Goal: Information Seeking & Learning: Learn about a topic

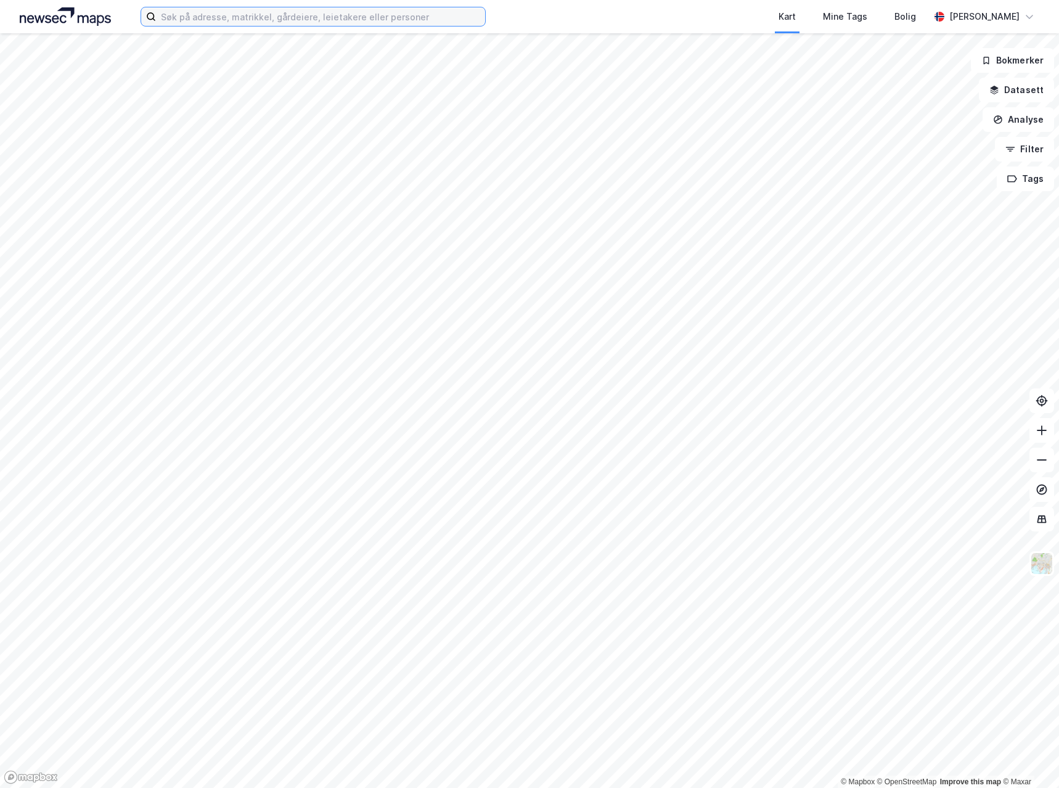
click at [382, 14] on input at bounding box center [320, 16] width 329 height 18
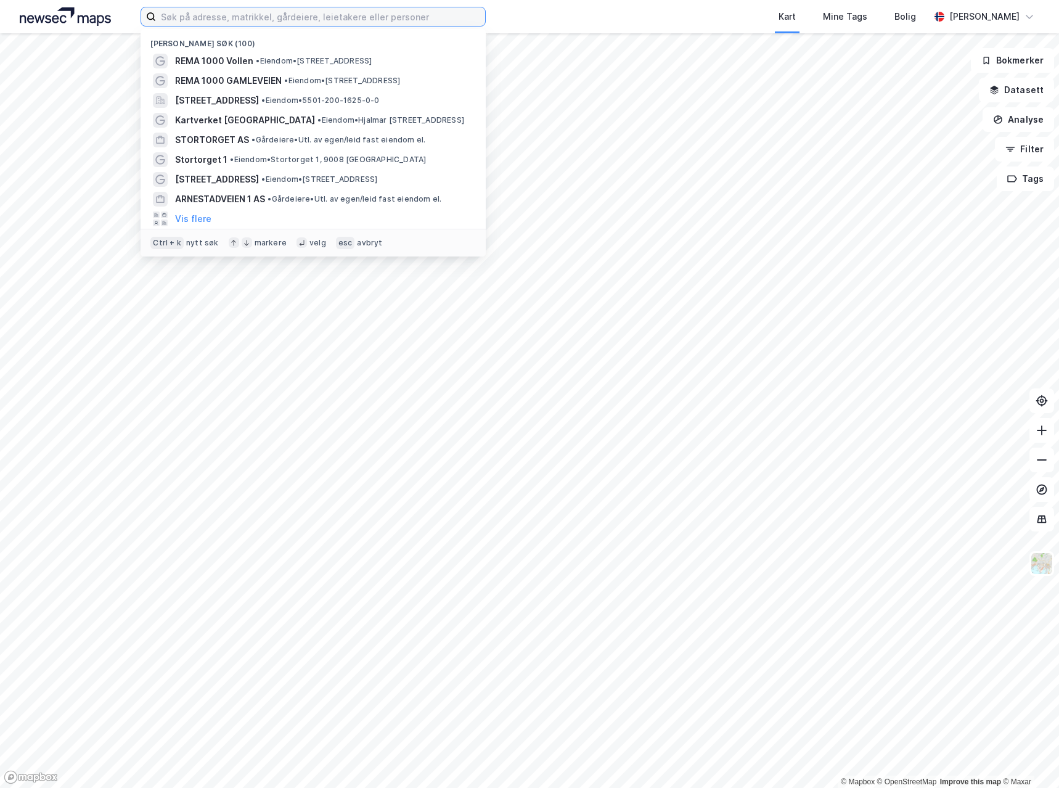
paste input "REMA 1000 Olav Tryggvasonsgate"
type input "REMA 1000 Olav Tryggvasonsgate"
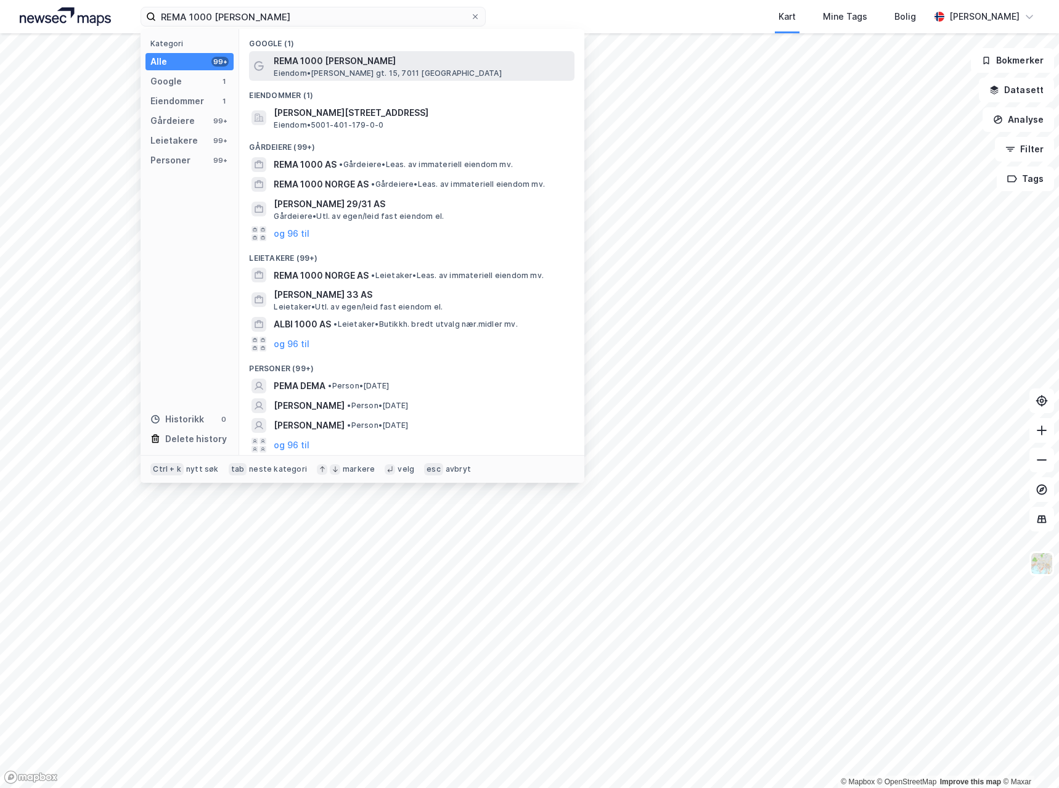
click at [330, 60] on span "REMA 1000 [PERSON_NAME]" at bounding box center [422, 61] width 296 height 15
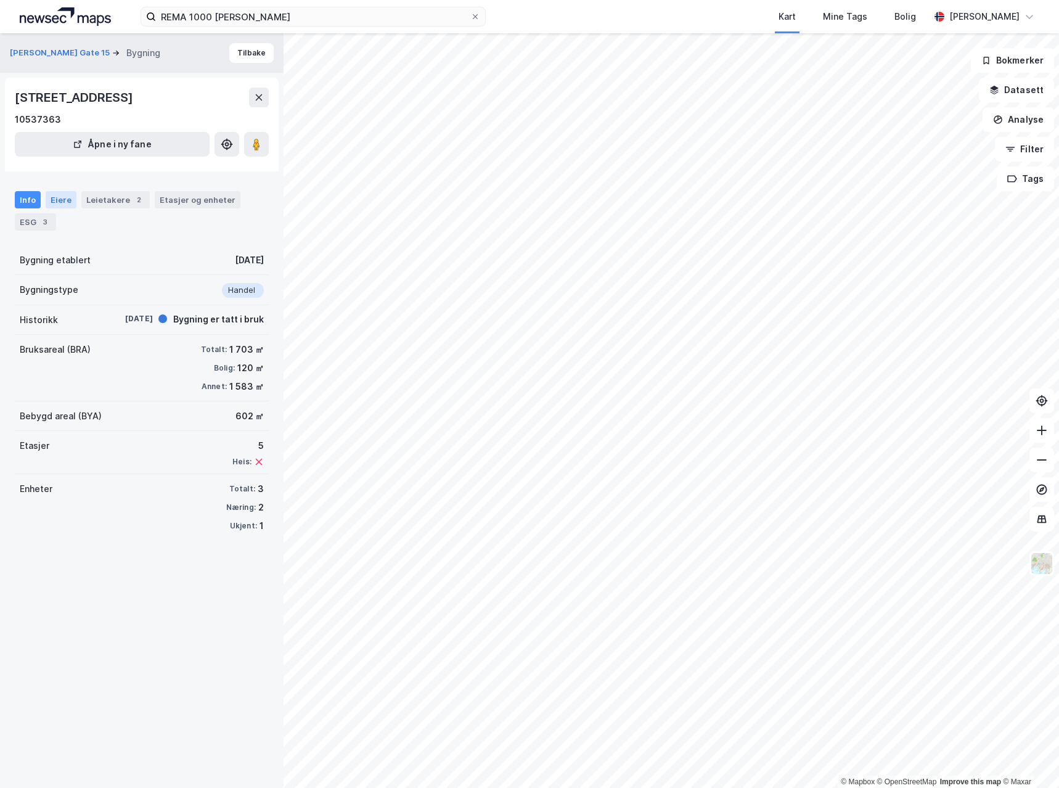
click at [51, 200] on div "Eiere" at bounding box center [61, 199] width 31 height 17
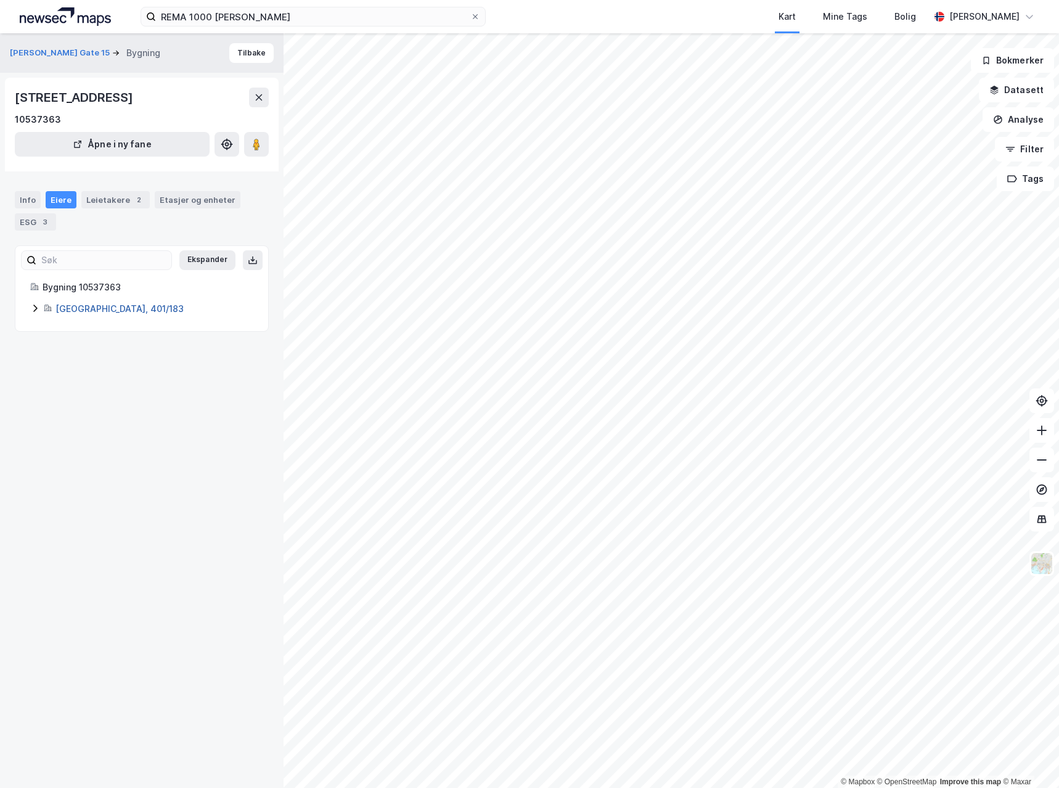
click at [69, 309] on link "Trondheim, 401/183" at bounding box center [119, 308] width 128 height 10
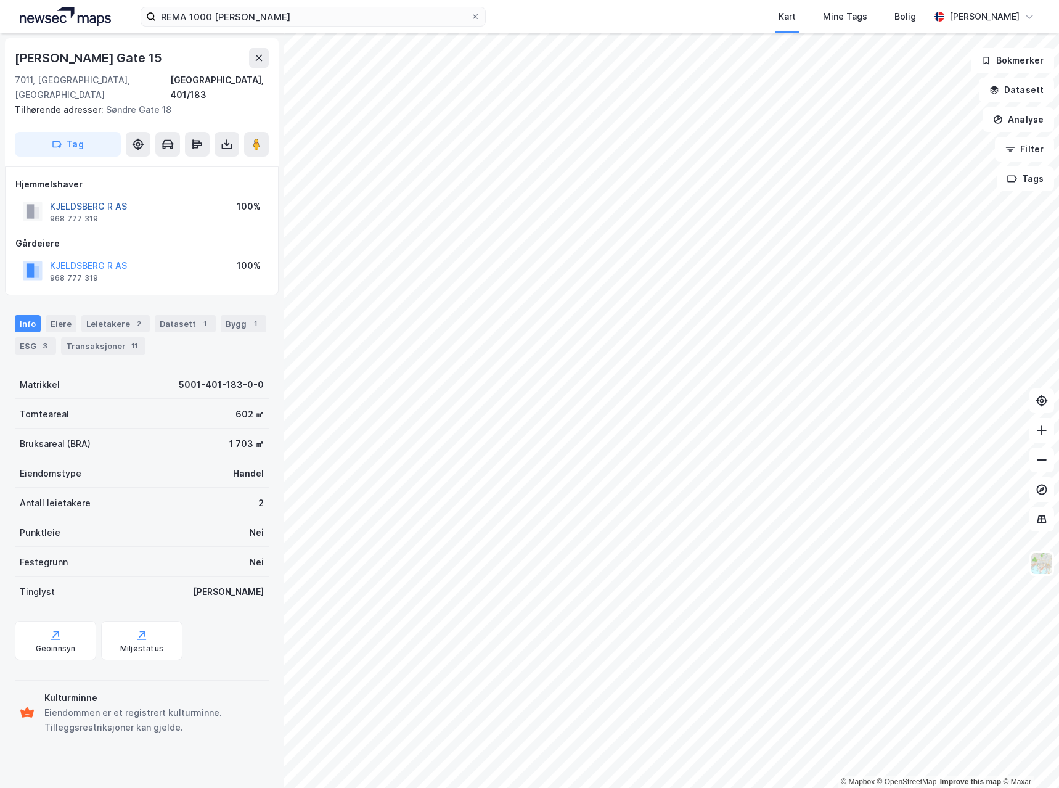
click at [0, 0] on button "KJELDSBERG R AS" at bounding box center [0, 0] width 0 height 0
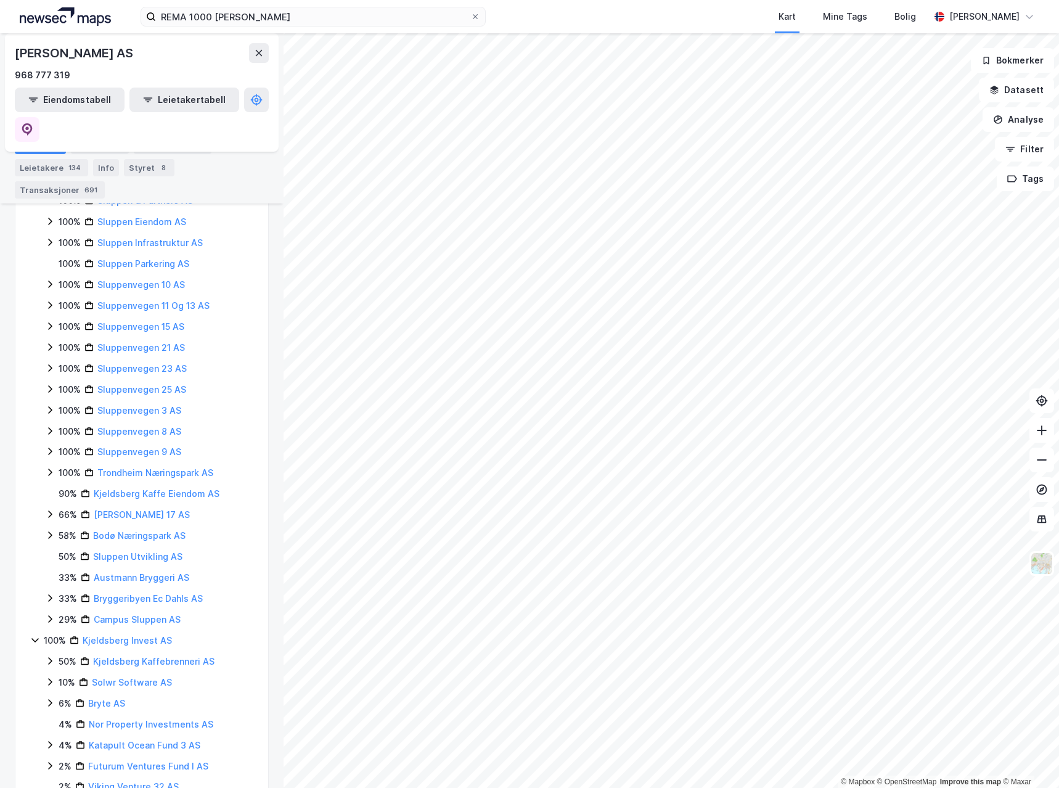
scroll to position [432, 0]
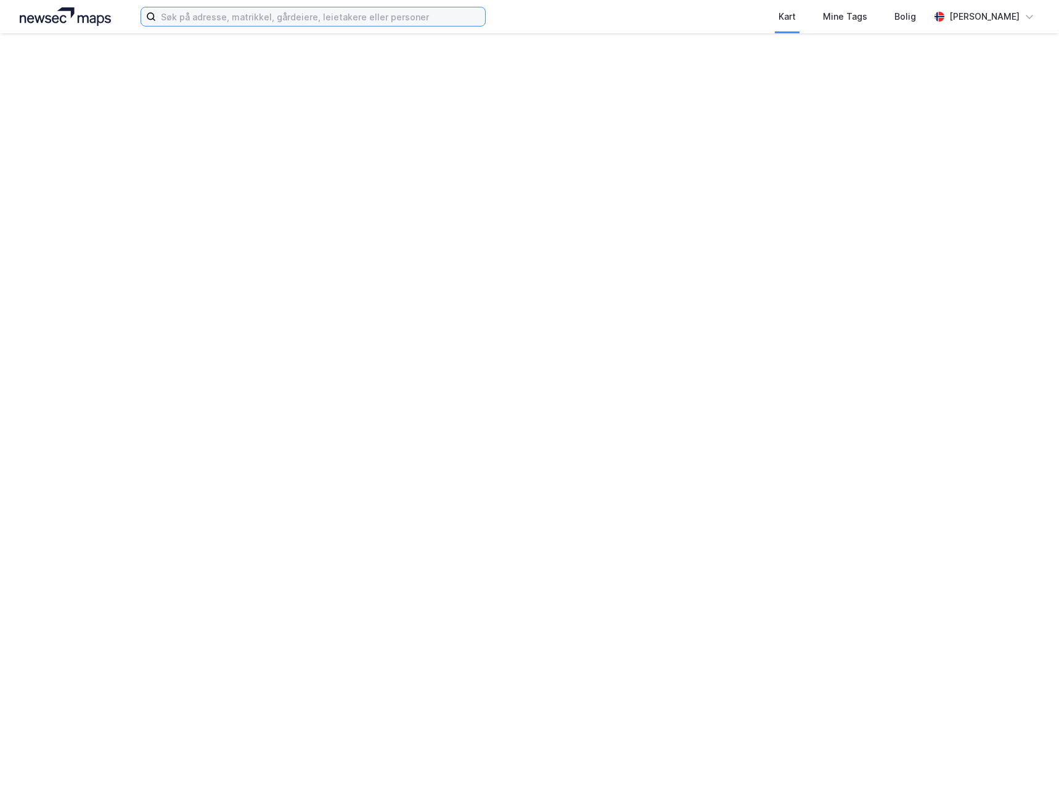
click at [247, 18] on input at bounding box center [320, 16] width 329 height 18
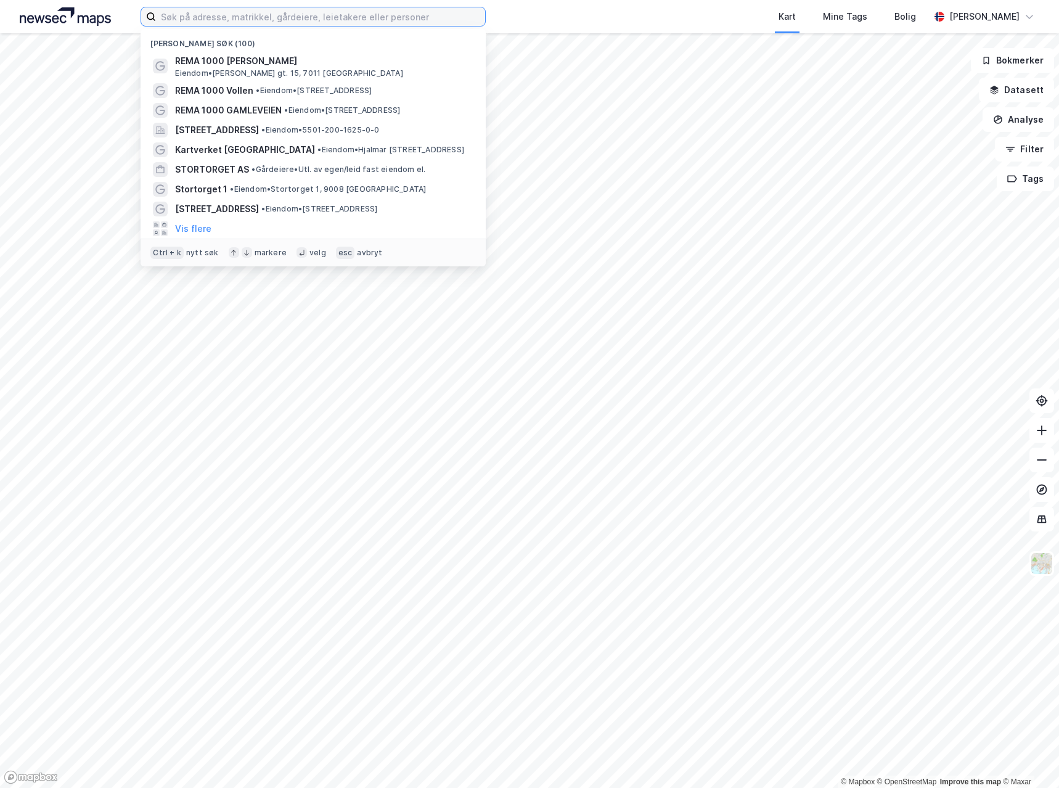
paste input "REMA 1000 Treschowsgate"
type input "REMA 1000 Treschowsgate"
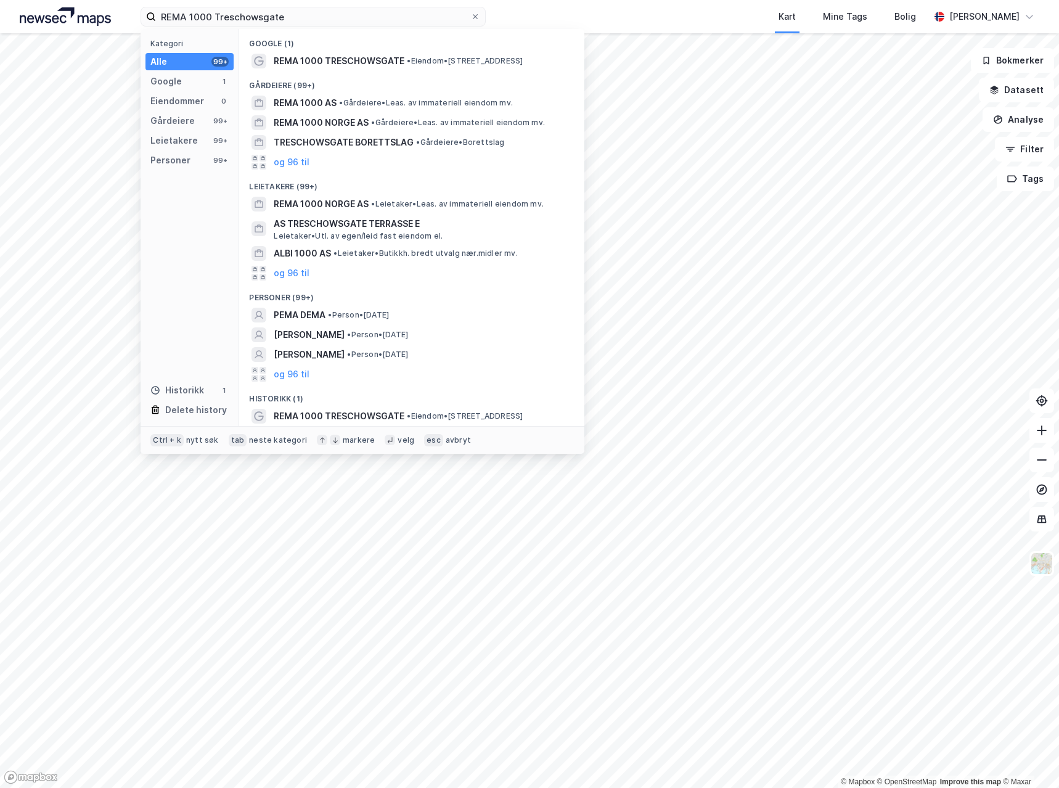
click at [321, 52] on div "REMA 1000 TRESCHOWSGATE • Eiendom • [STREET_ADDRESS]" at bounding box center [412, 61] width 326 height 20
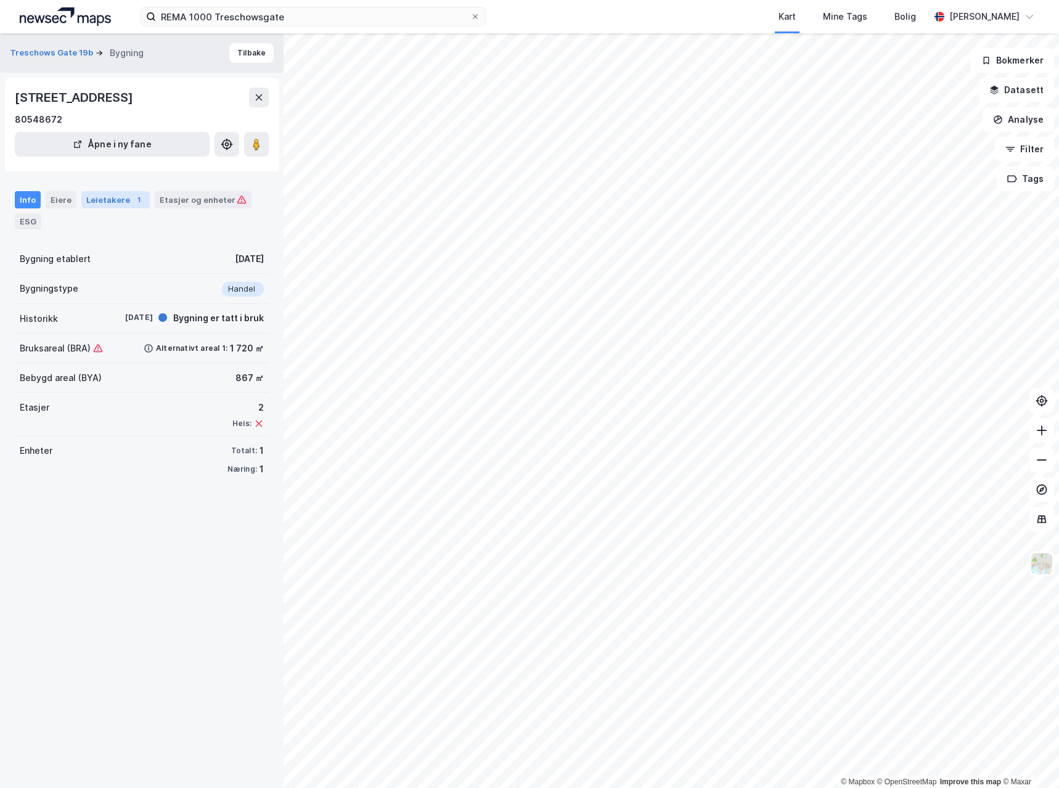
click at [123, 204] on div "Leietakere 1" at bounding box center [115, 199] width 68 height 17
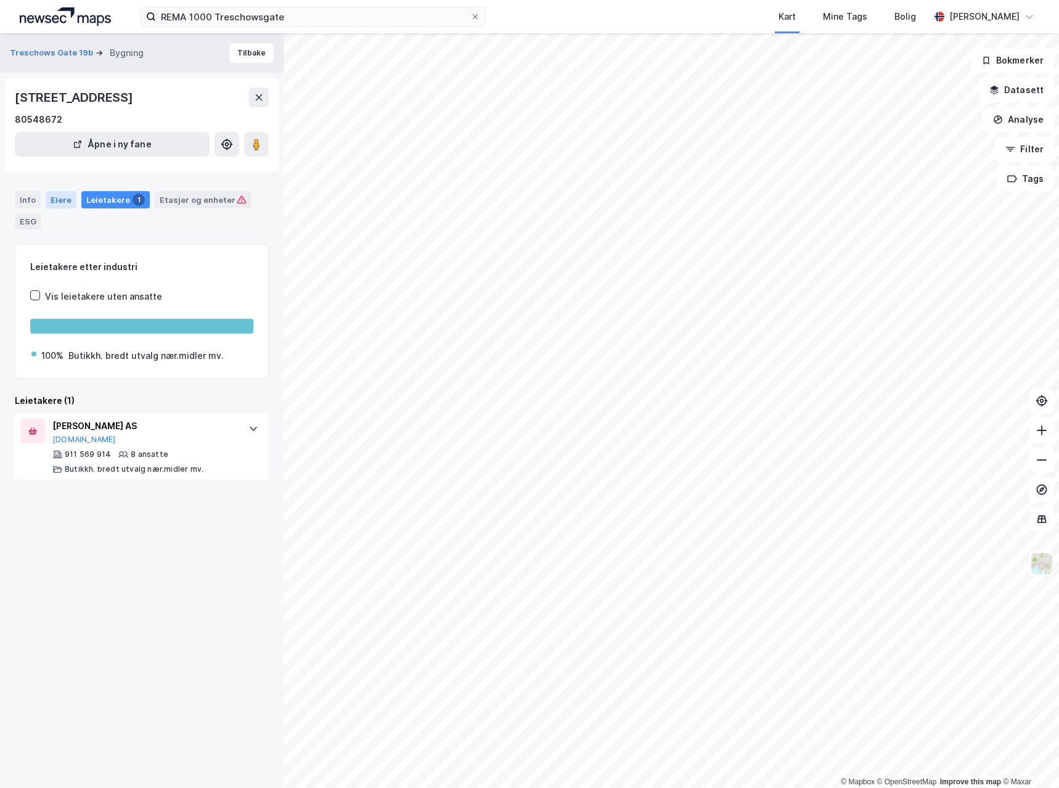
click at [69, 197] on div "Eiere" at bounding box center [61, 199] width 31 height 17
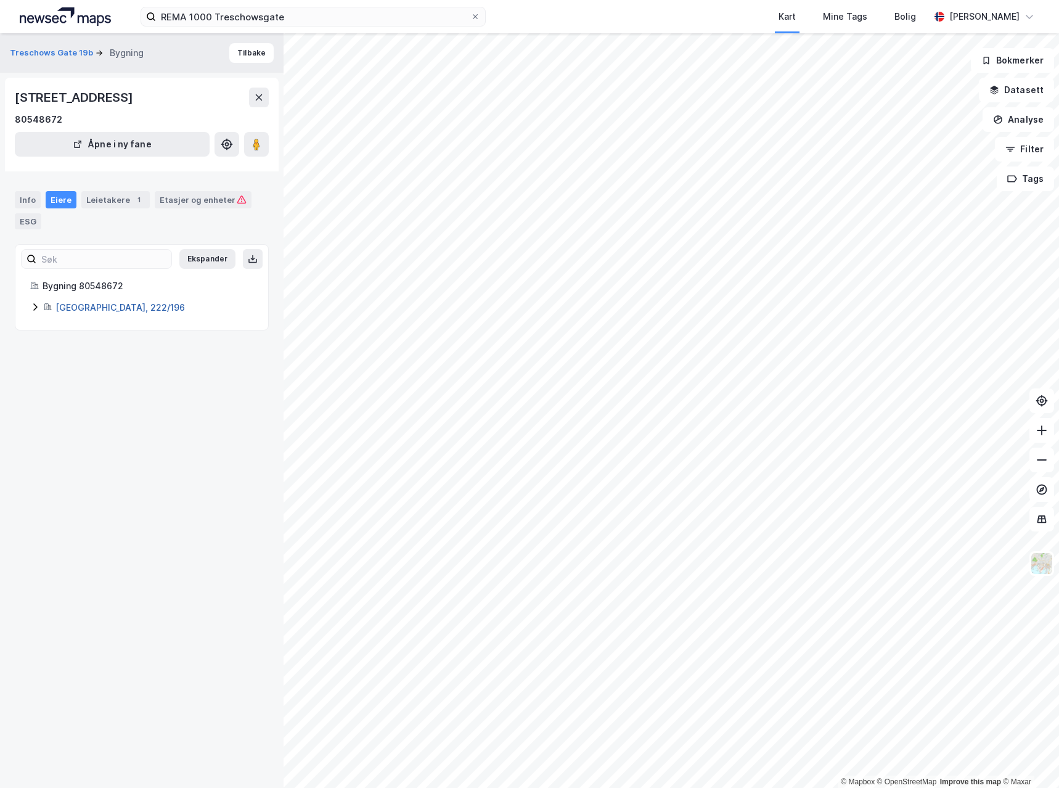
click at [76, 305] on link "[GEOGRAPHIC_DATA], 222/196" at bounding box center [119, 307] width 129 height 10
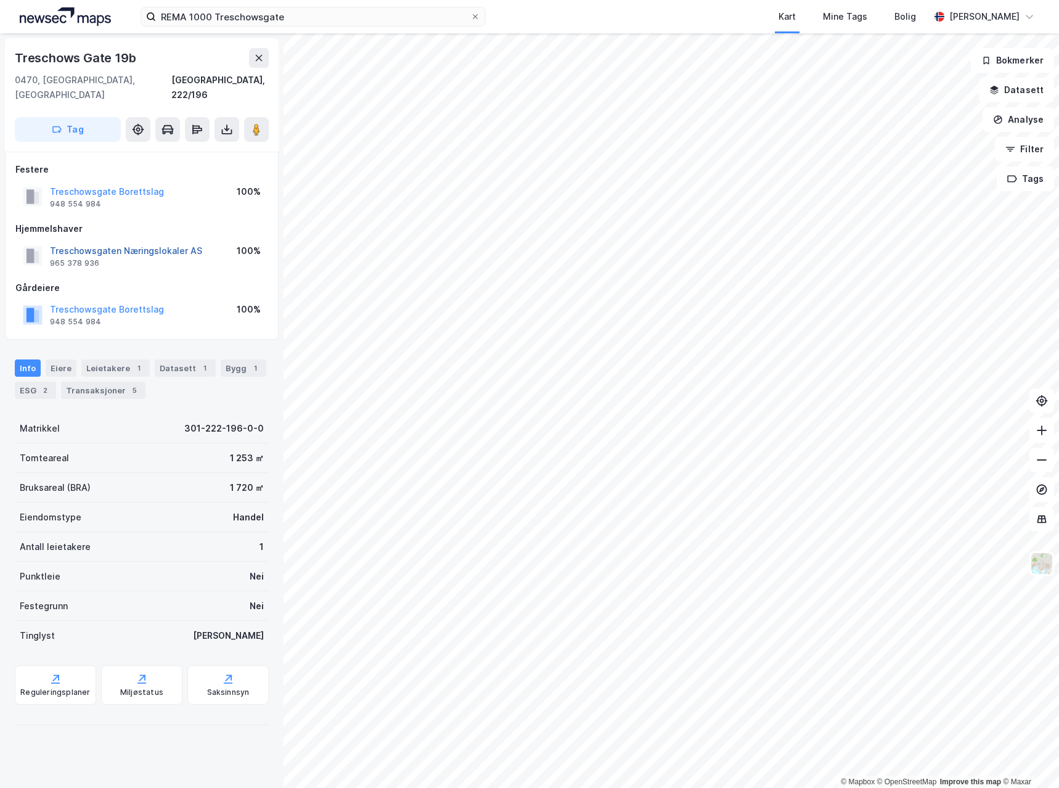
click at [0, 0] on button "Treschowsgaten Næringslokaler AS" at bounding box center [0, 0] width 0 height 0
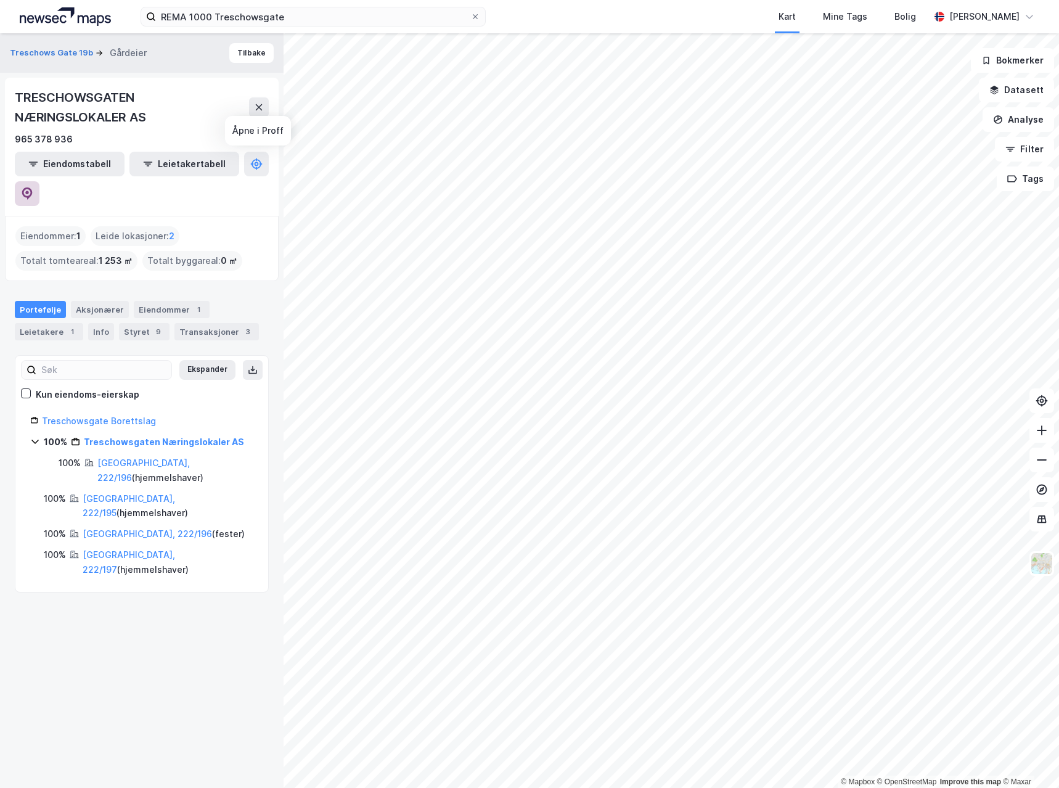
click at [39, 181] on button at bounding box center [27, 193] width 25 height 25
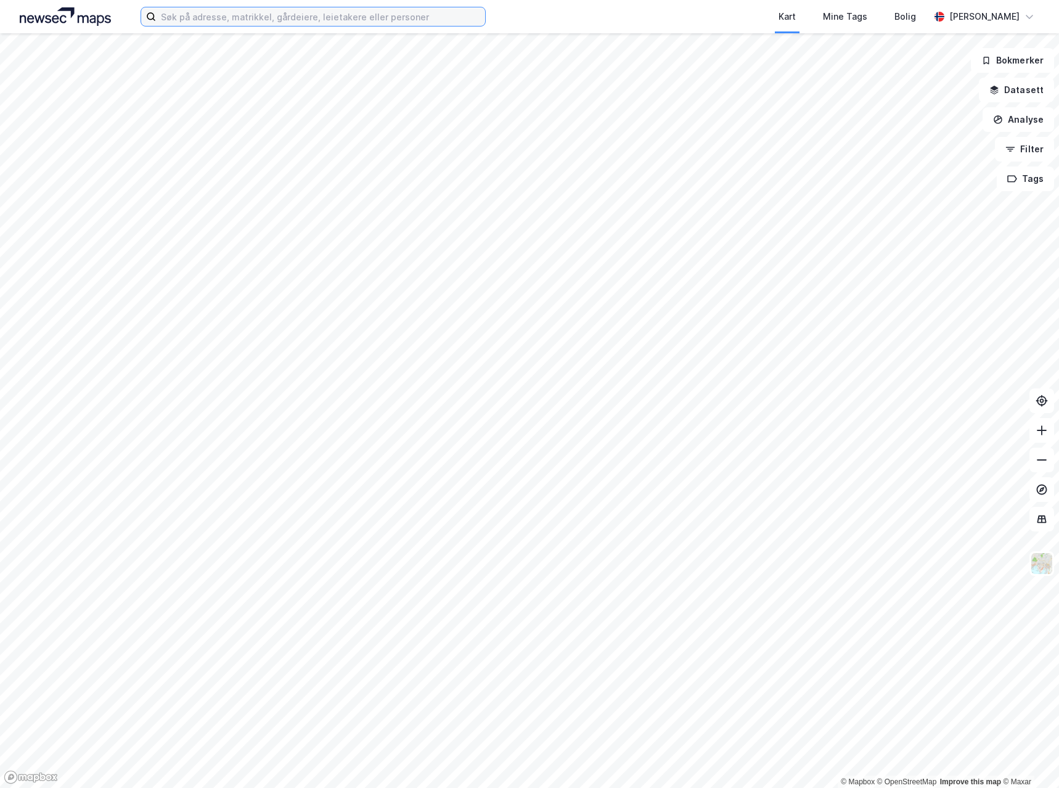
click at [235, 22] on input at bounding box center [320, 16] width 329 height 18
paste input "REMA 1000 Ladetorget"
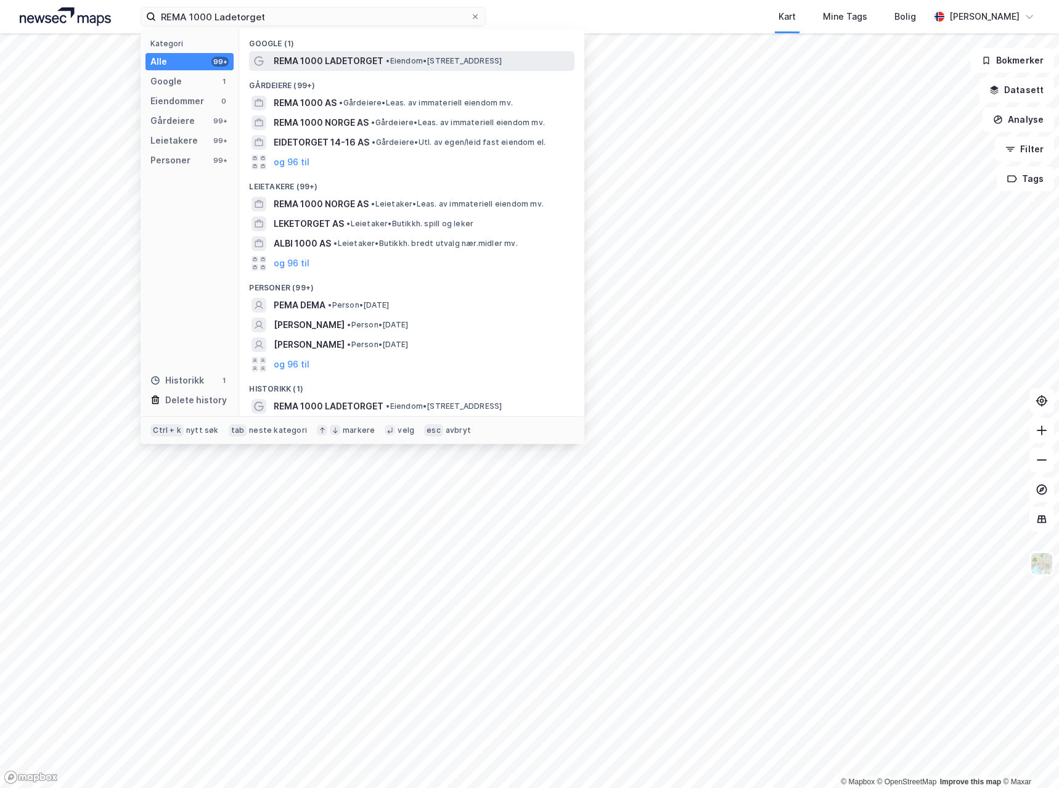
click at [344, 63] on span "REMA 1000 LADETORGET" at bounding box center [329, 61] width 110 height 15
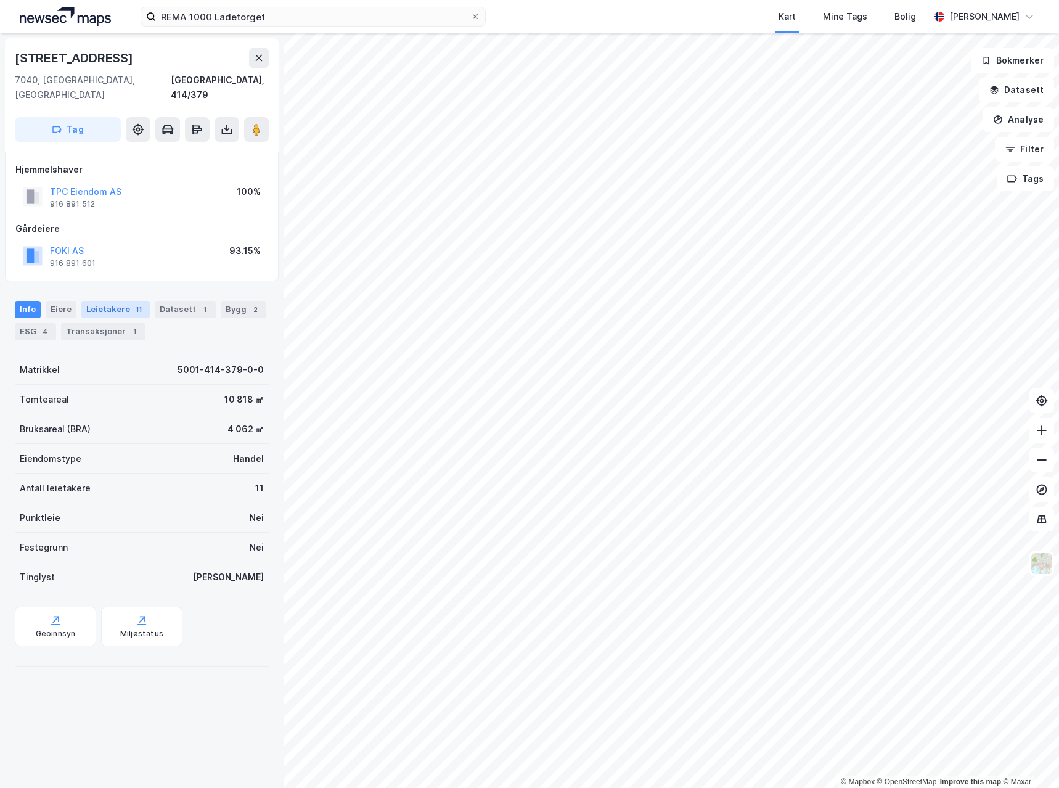
click at [100, 301] on div "Leietakere 11" at bounding box center [115, 309] width 68 height 17
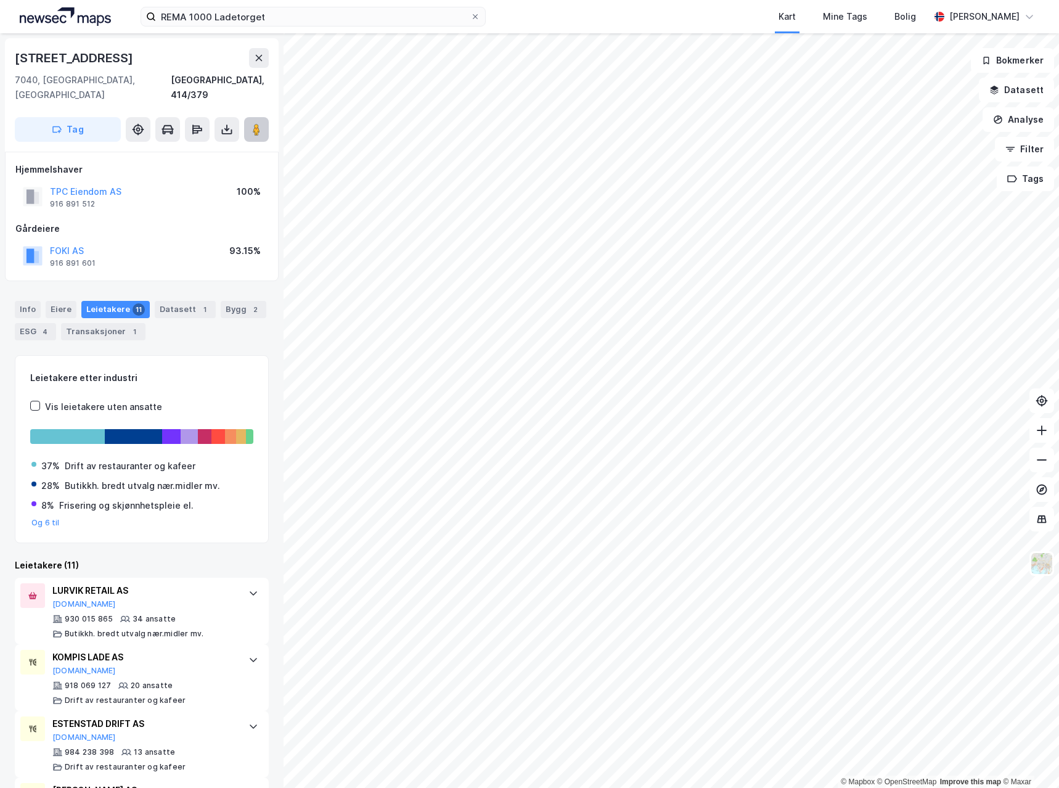
click at [257, 123] on image at bounding box center [256, 129] width 7 height 12
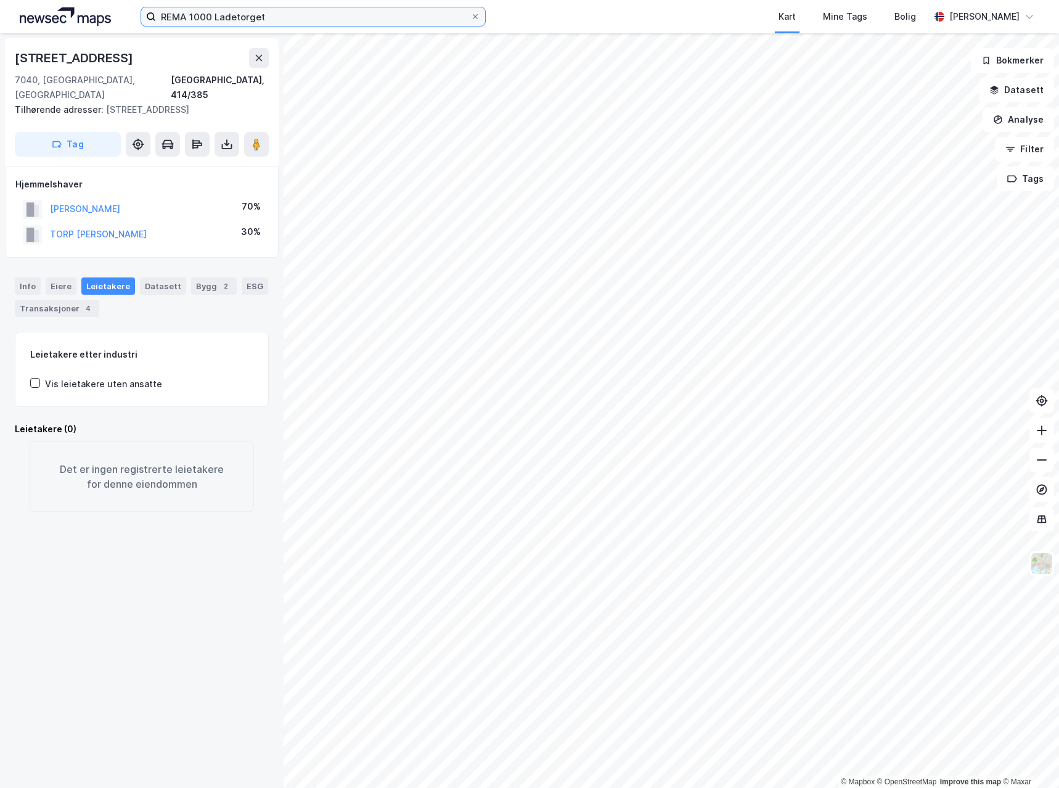
click at [305, 24] on input "REMA 1000 Ladetorget" at bounding box center [313, 16] width 314 height 18
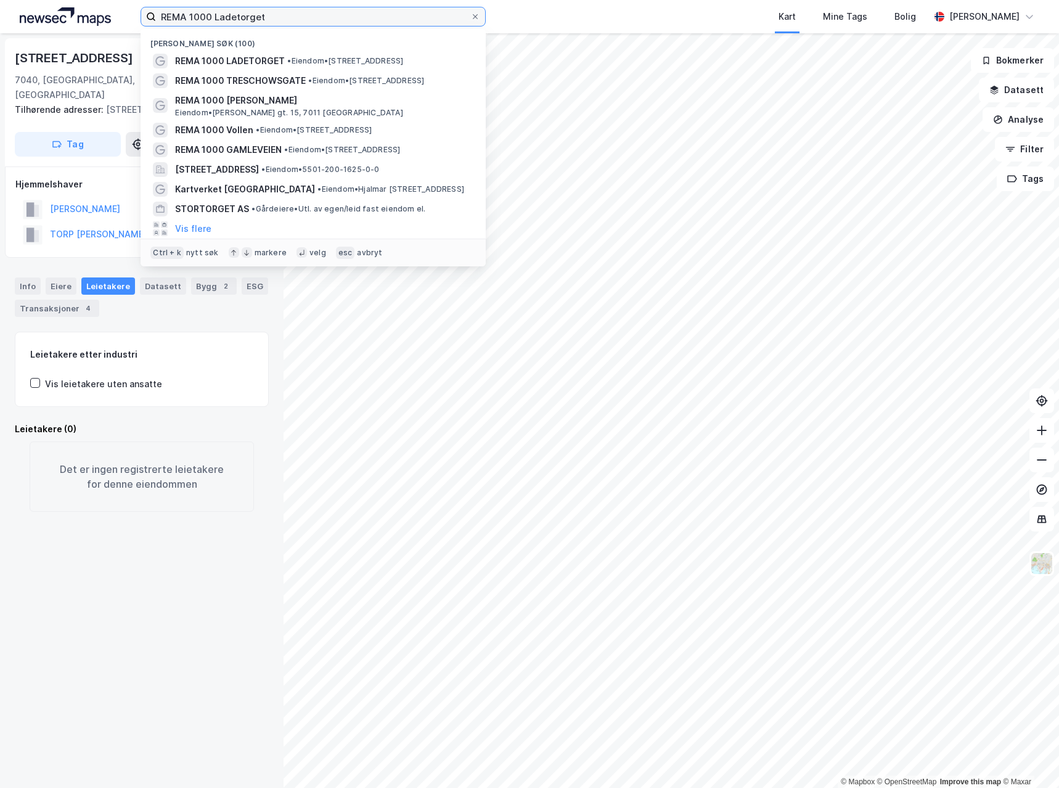
click at [305, 24] on input "REMA 1000 Ladetorget" at bounding box center [313, 16] width 314 height 18
paste input "Rakkestad"
type input "REMA 1000 Rakkestad"
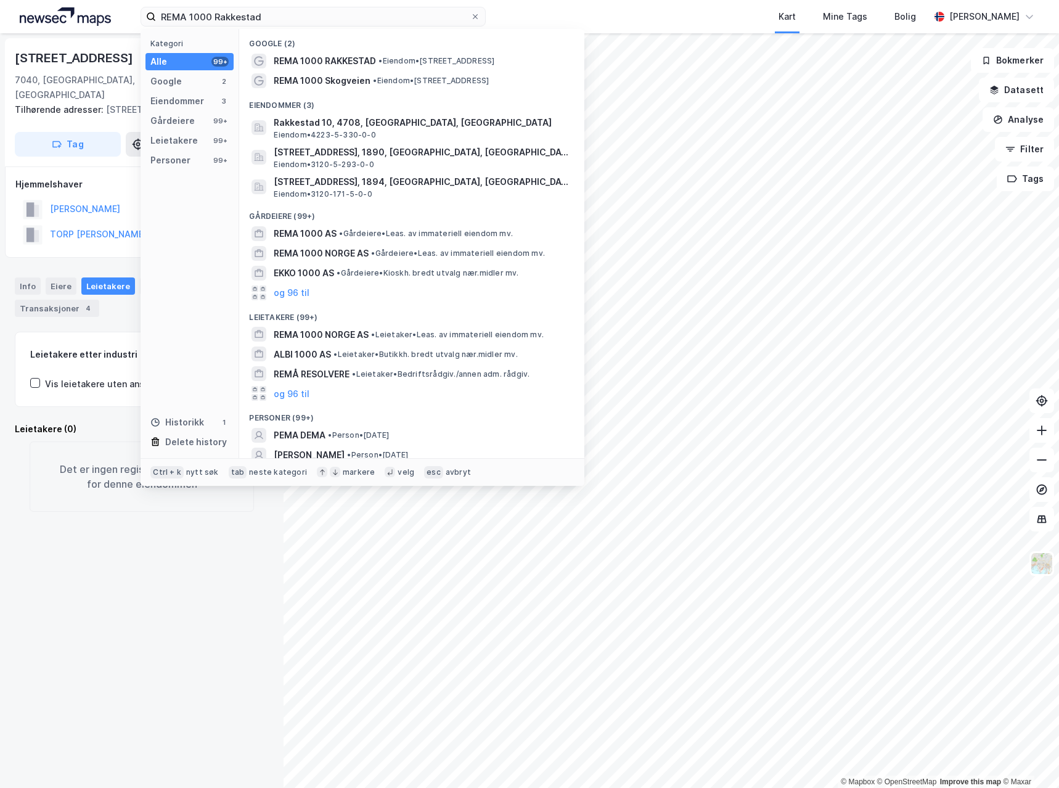
click at [306, 62] on span "REMA 1000 RAKKESTAD" at bounding box center [325, 61] width 102 height 15
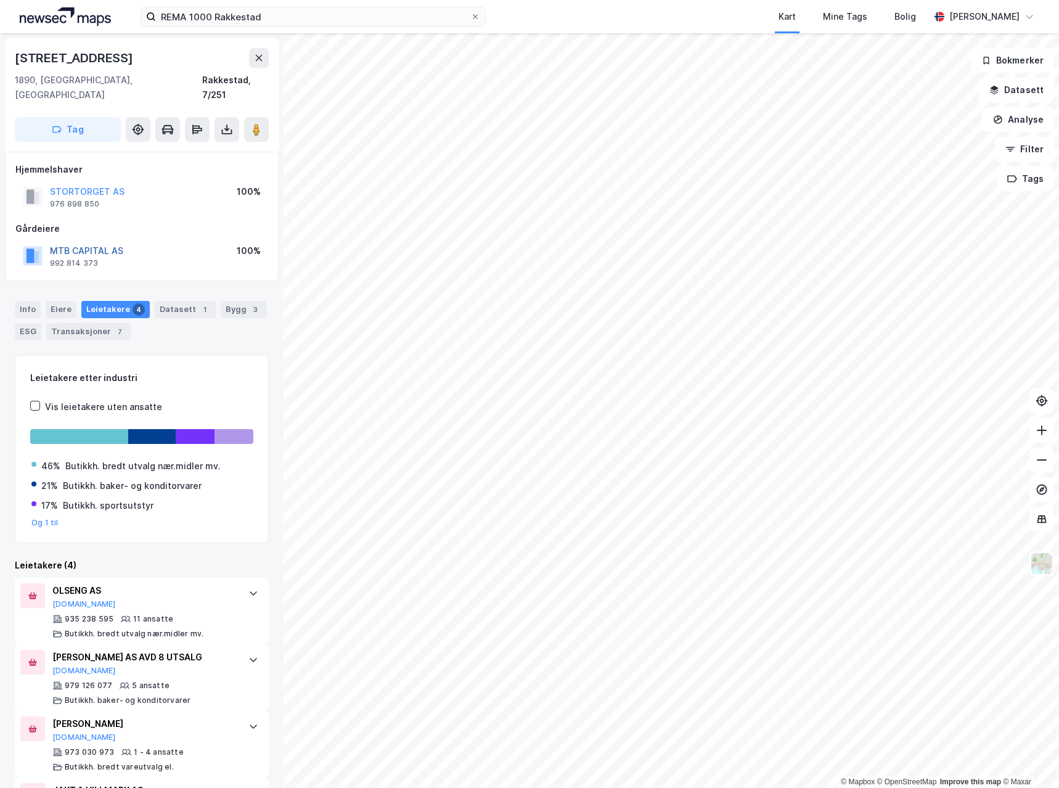
click at [0, 0] on button "MTB CAPITAL AS" at bounding box center [0, 0] width 0 height 0
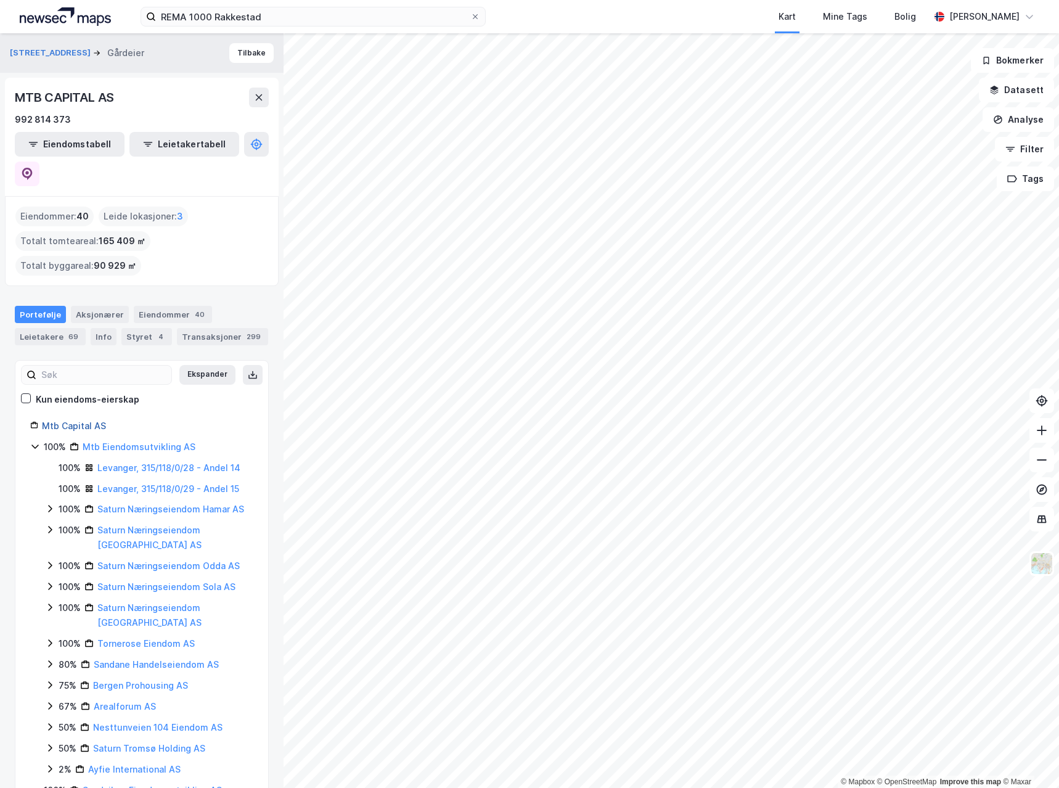
click at [91, 420] on link "Mtb Capital AS" at bounding box center [74, 425] width 64 height 10
